Goal: Entertainment & Leisure: Consume media (video, audio)

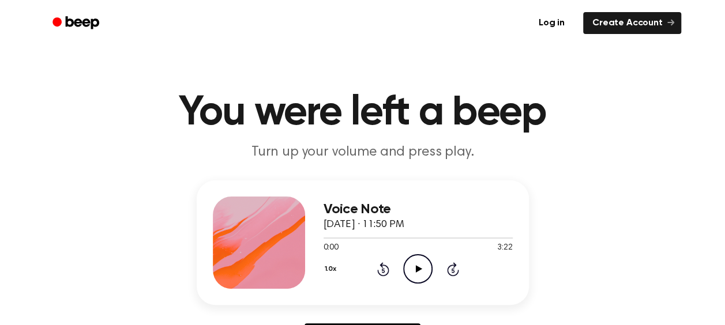
click at [411, 262] on icon "Play Audio" at bounding box center [417, 268] width 29 height 29
click at [401, 271] on div "1.0x Rewind 5 seconds Pause Audio Skip 5 seconds" at bounding box center [418, 268] width 189 height 29
click at [422, 269] on icon "Pause Audio" at bounding box center [417, 268] width 29 height 29
click at [382, 276] on icon "Rewind 5 seconds" at bounding box center [383, 269] width 13 height 15
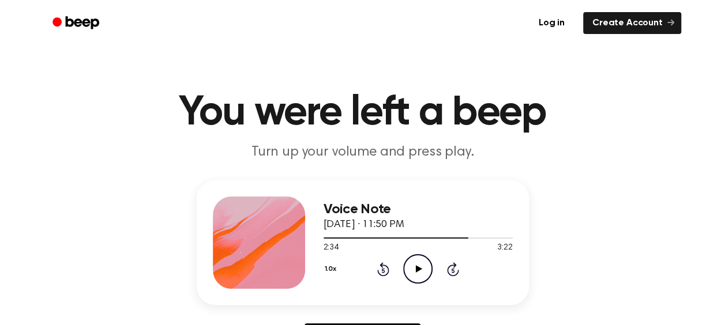
click at [382, 276] on icon "Rewind 5 seconds" at bounding box center [383, 269] width 13 height 15
drag, startPoint x: 413, startPoint y: 259, endPoint x: 412, endPoint y: 266, distance: 7.6
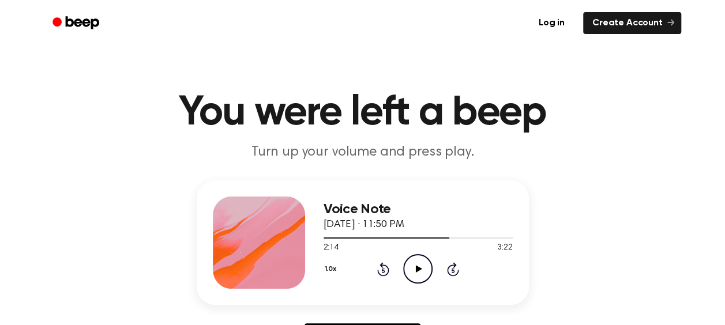
click at [412, 266] on icon "Play Audio" at bounding box center [417, 268] width 29 height 29
click at [389, 270] on icon at bounding box center [383, 269] width 12 height 14
